Goal: Navigation & Orientation: Find specific page/section

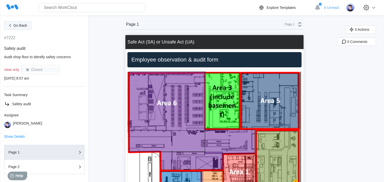
click at [21, 25] on span "Go Back" at bounding box center [20, 26] width 14 height 4
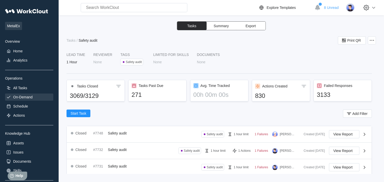
click at [21, 97] on div "On-Demand" at bounding box center [22, 97] width 19 height 4
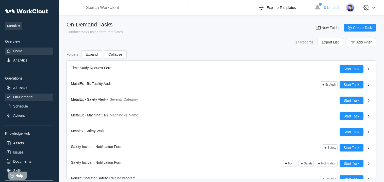
click at [15, 51] on div "Home" at bounding box center [17, 51] width 9 height 4
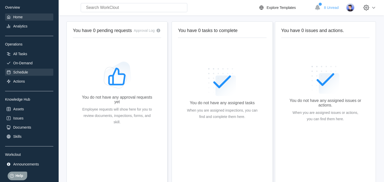
scroll to position [48, 0]
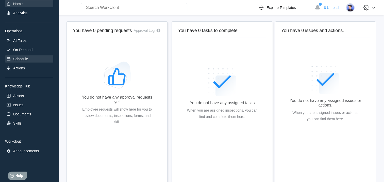
click at [21, 104] on div "Issues" at bounding box center [18, 105] width 10 height 4
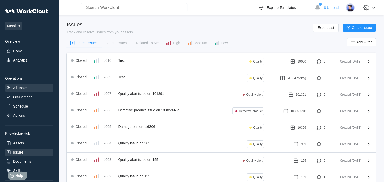
click at [15, 88] on div "All Tasks" at bounding box center [20, 88] width 14 height 4
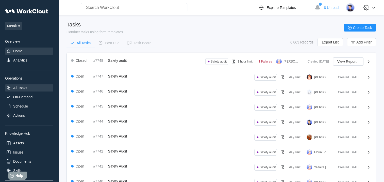
click at [20, 52] on div "Home" at bounding box center [17, 51] width 9 height 4
